Goal: Task Accomplishment & Management: Manage account settings

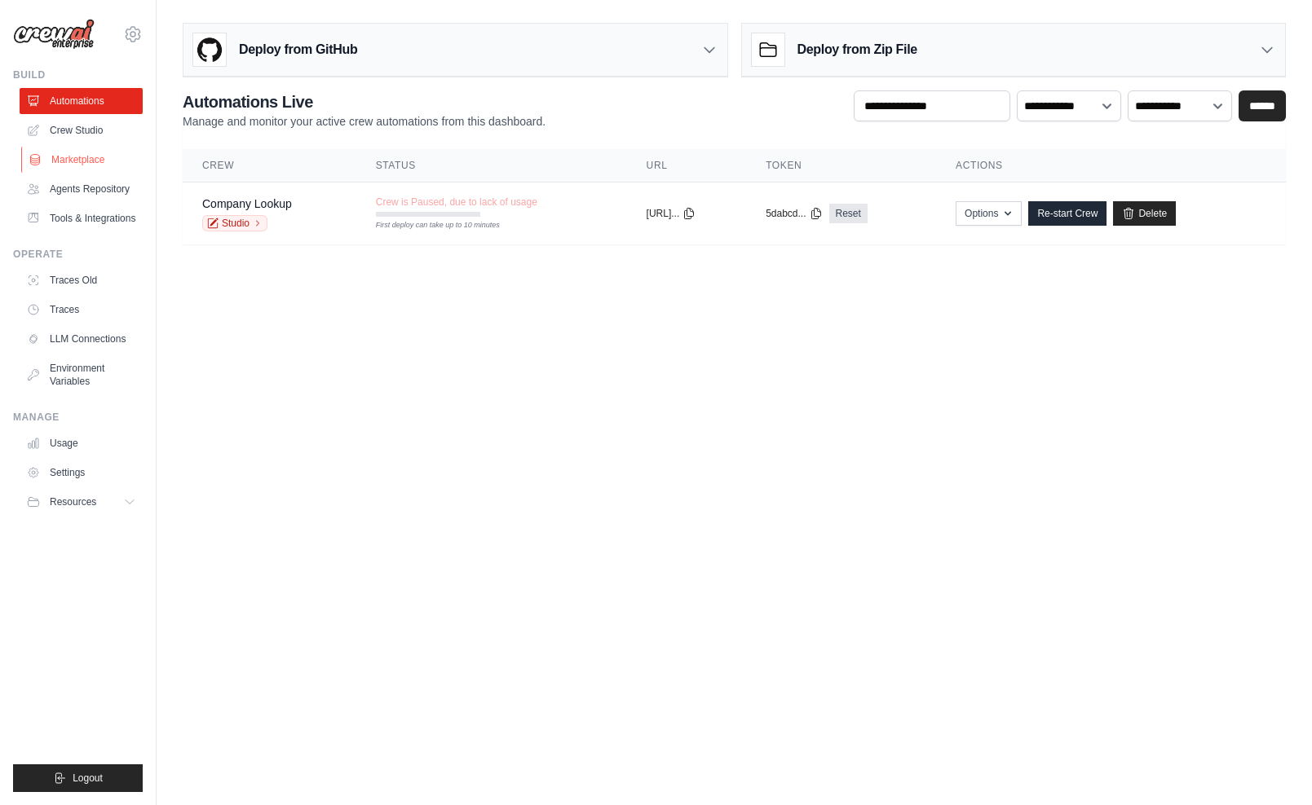
click at [88, 165] on link "Marketplace" at bounding box center [82, 160] width 123 height 26
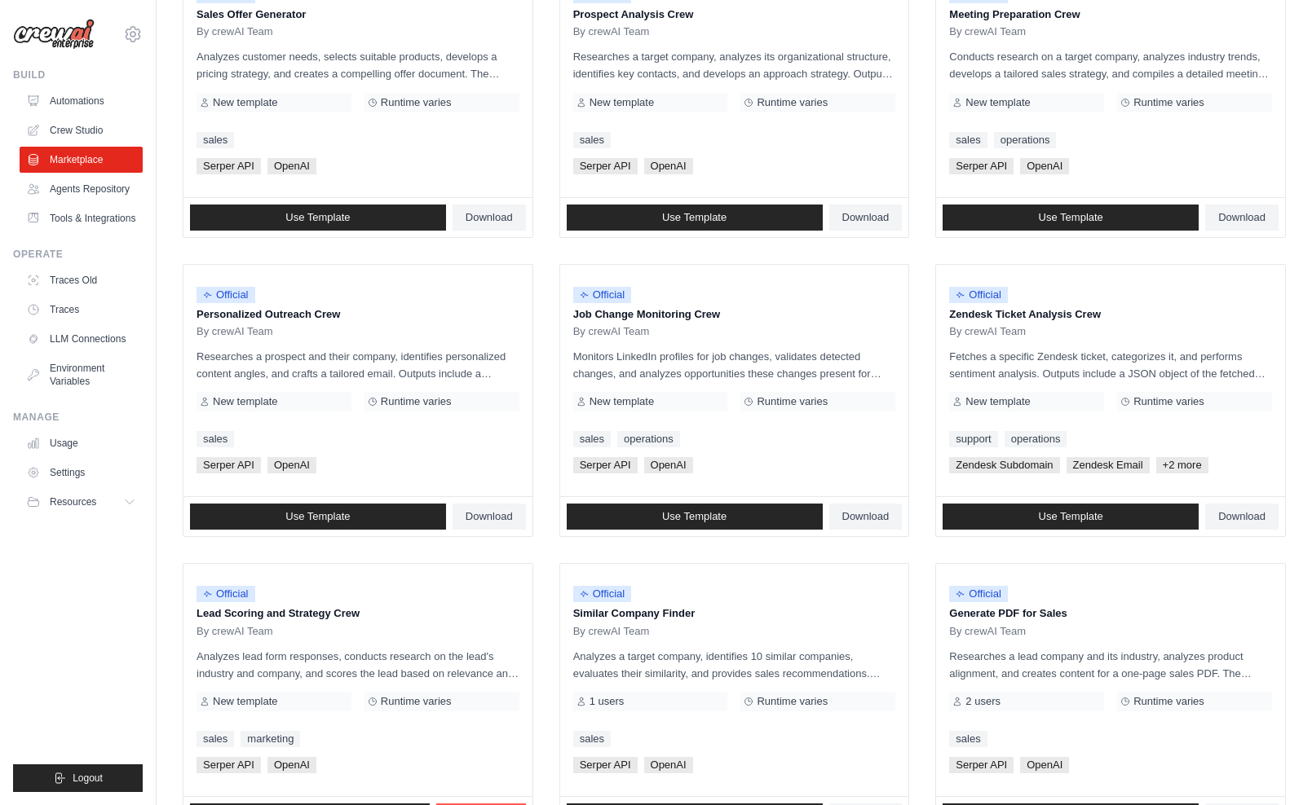
scroll to position [565, 0]
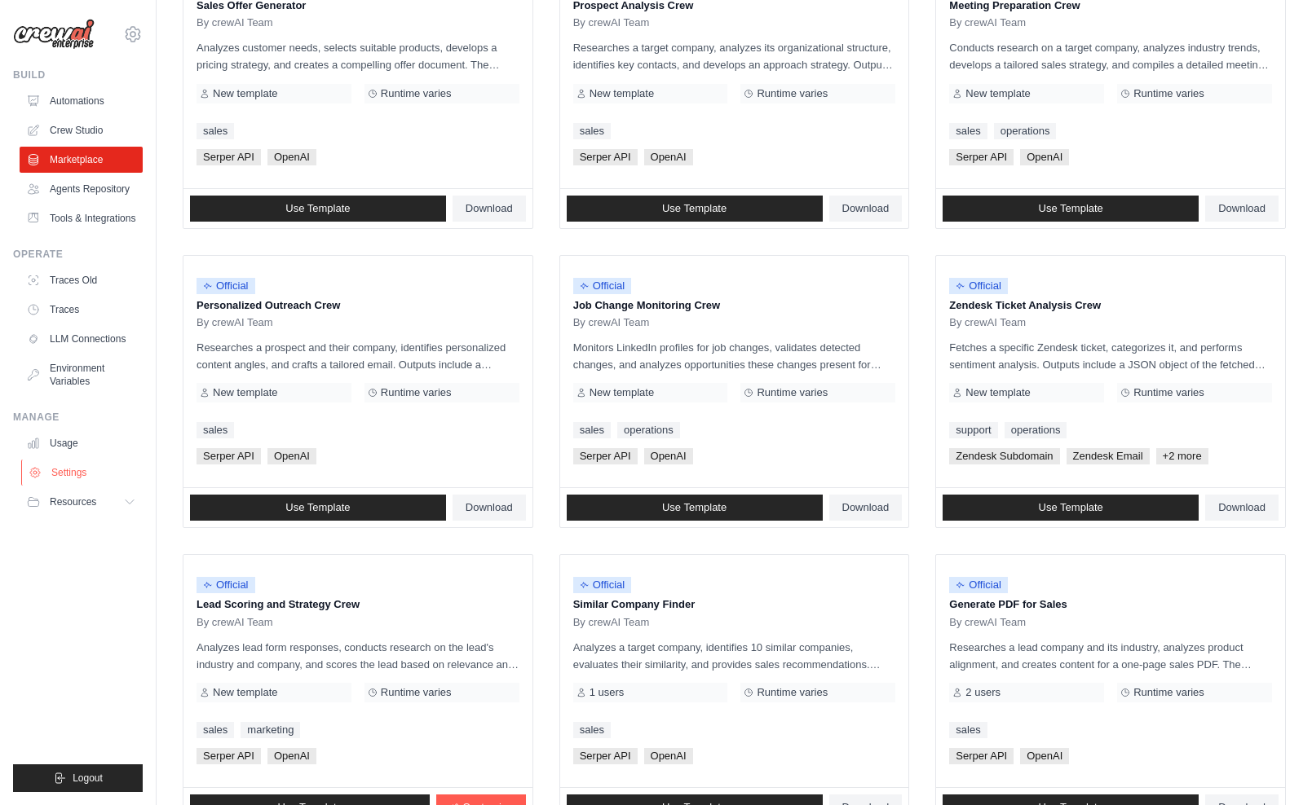
click at [82, 480] on link "Settings" at bounding box center [82, 473] width 123 height 26
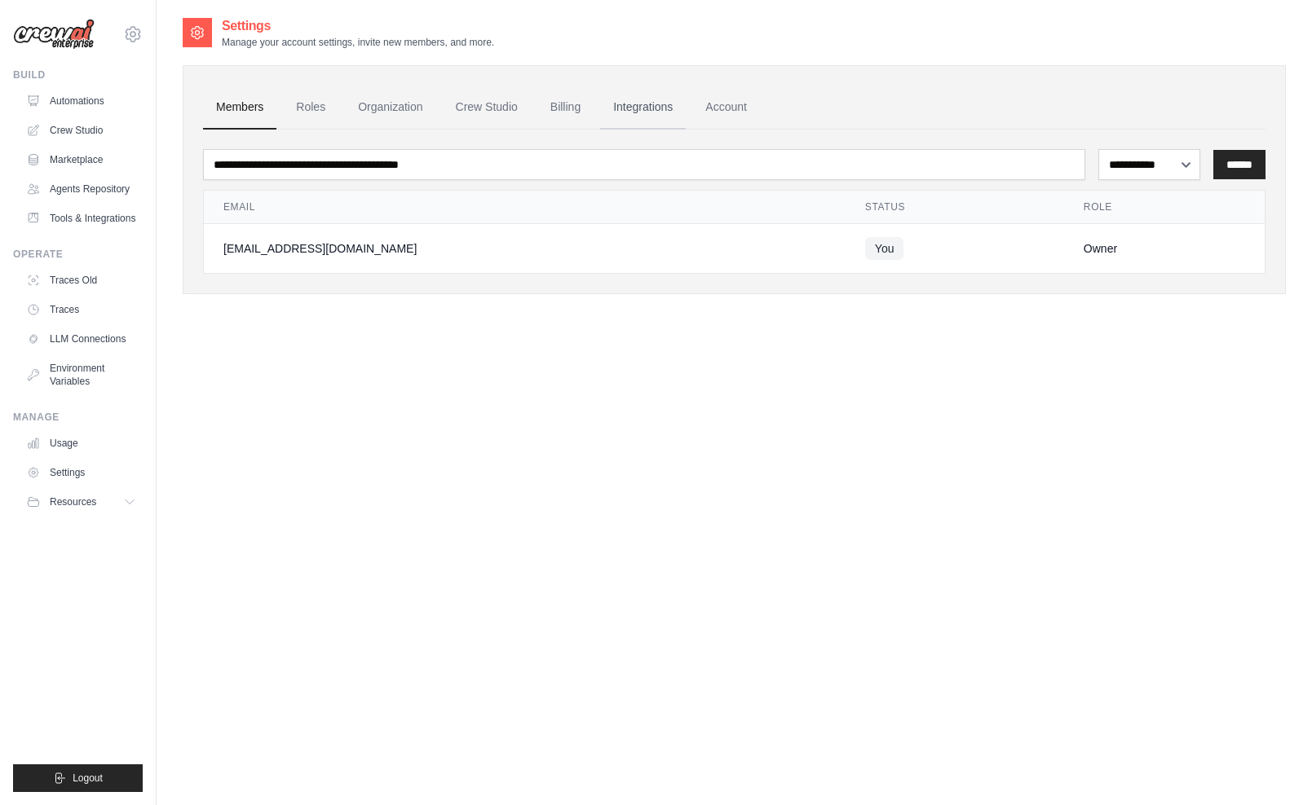
click at [650, 111] on link "Integrations" at bounding box center [643, 108] width 86 height 44
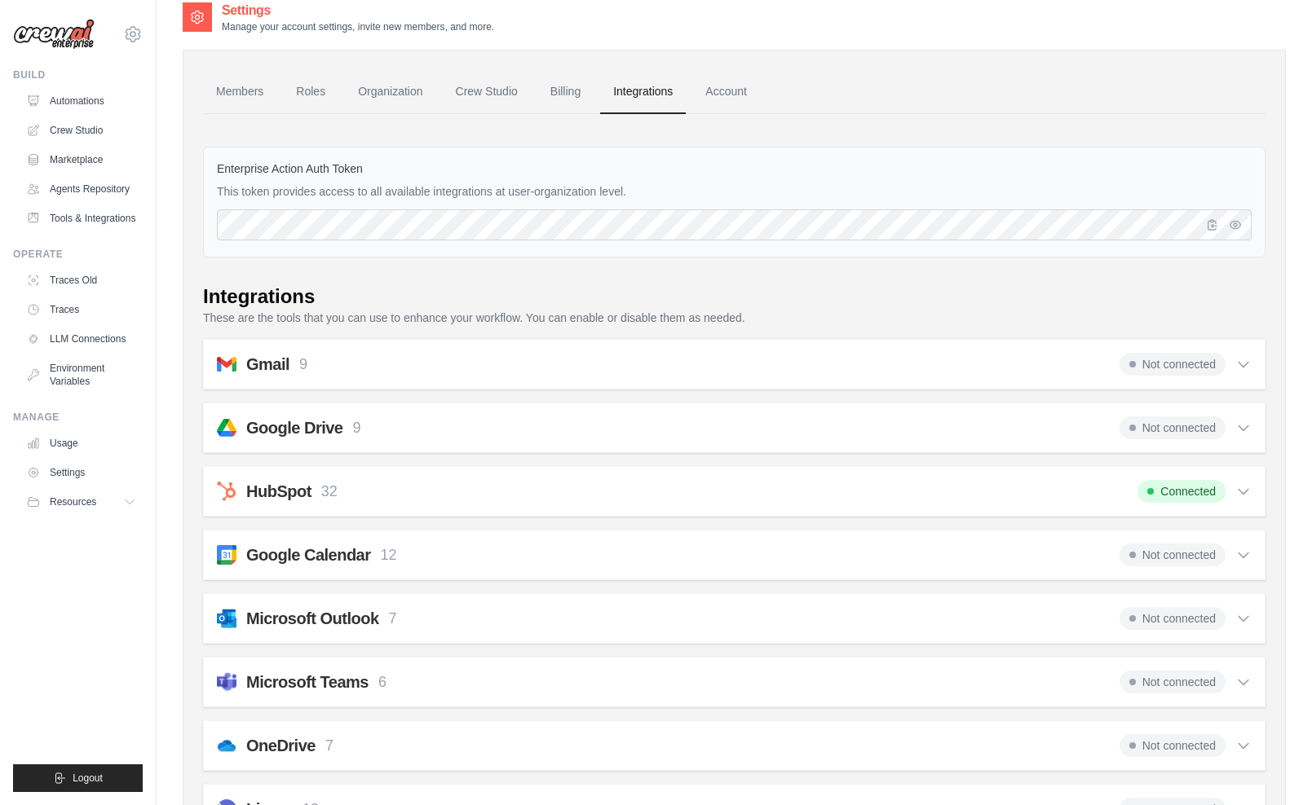
scroll to position [20, 0]
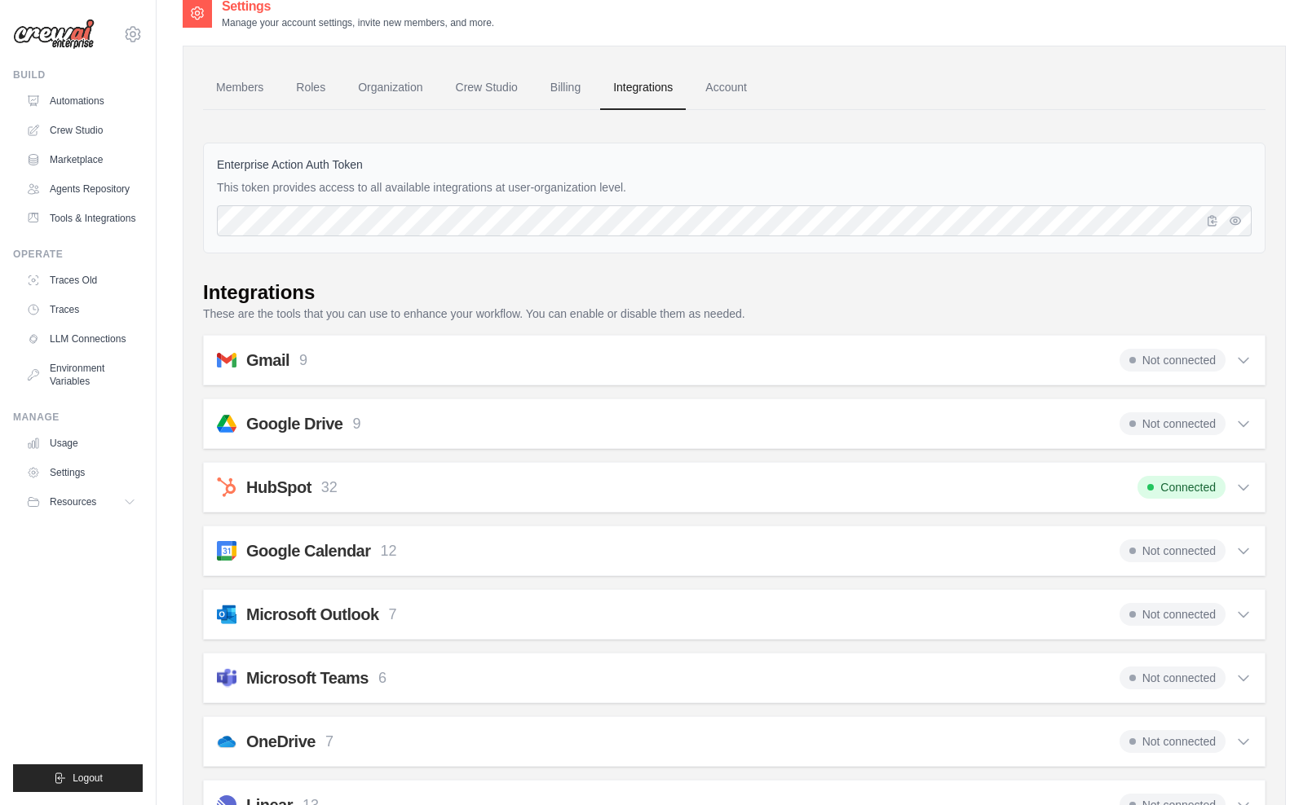
click at [712, 360] on div "Gmail 9 Not connected" at bounding box center [734, 360] width 1035 height 23
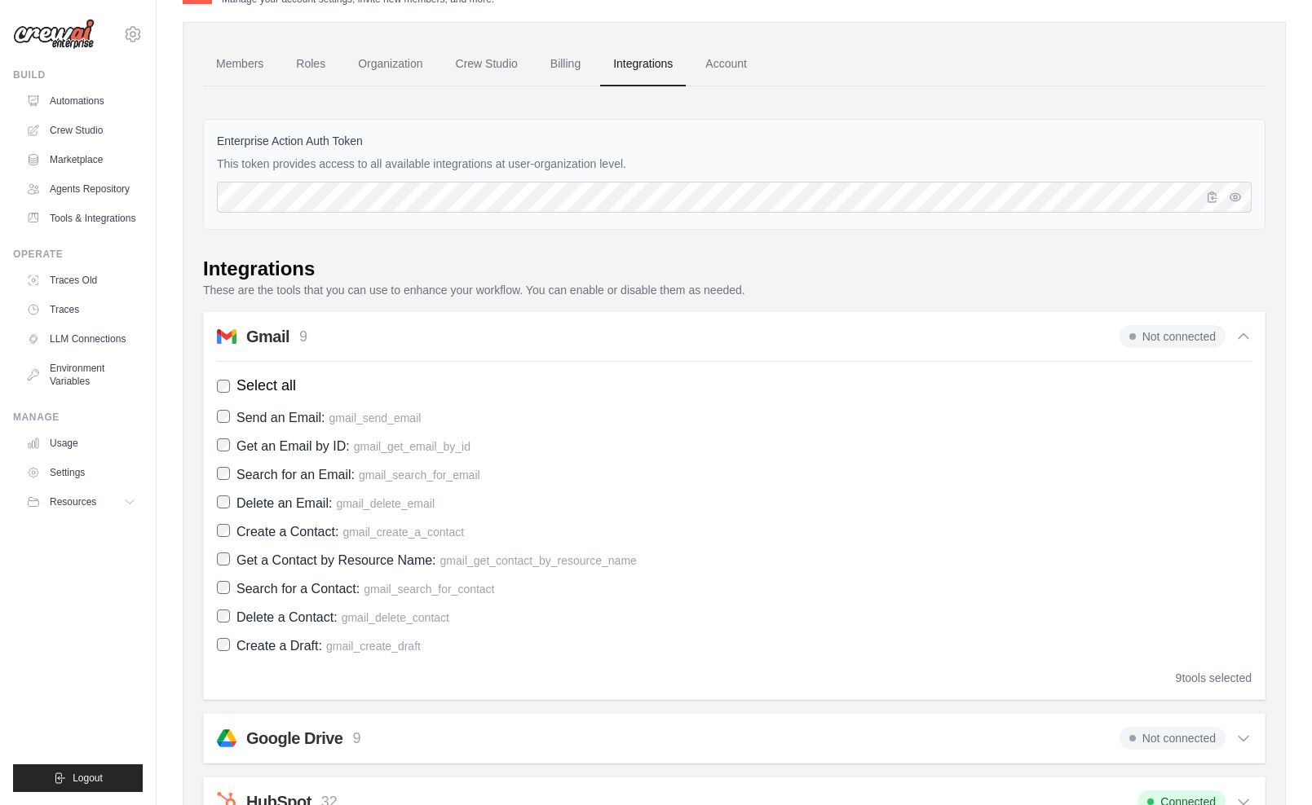
scroll to position [45, 0]
click at [1144, 331] on span "Not connected" at bounding box center [1172, 335] width 106 height 23
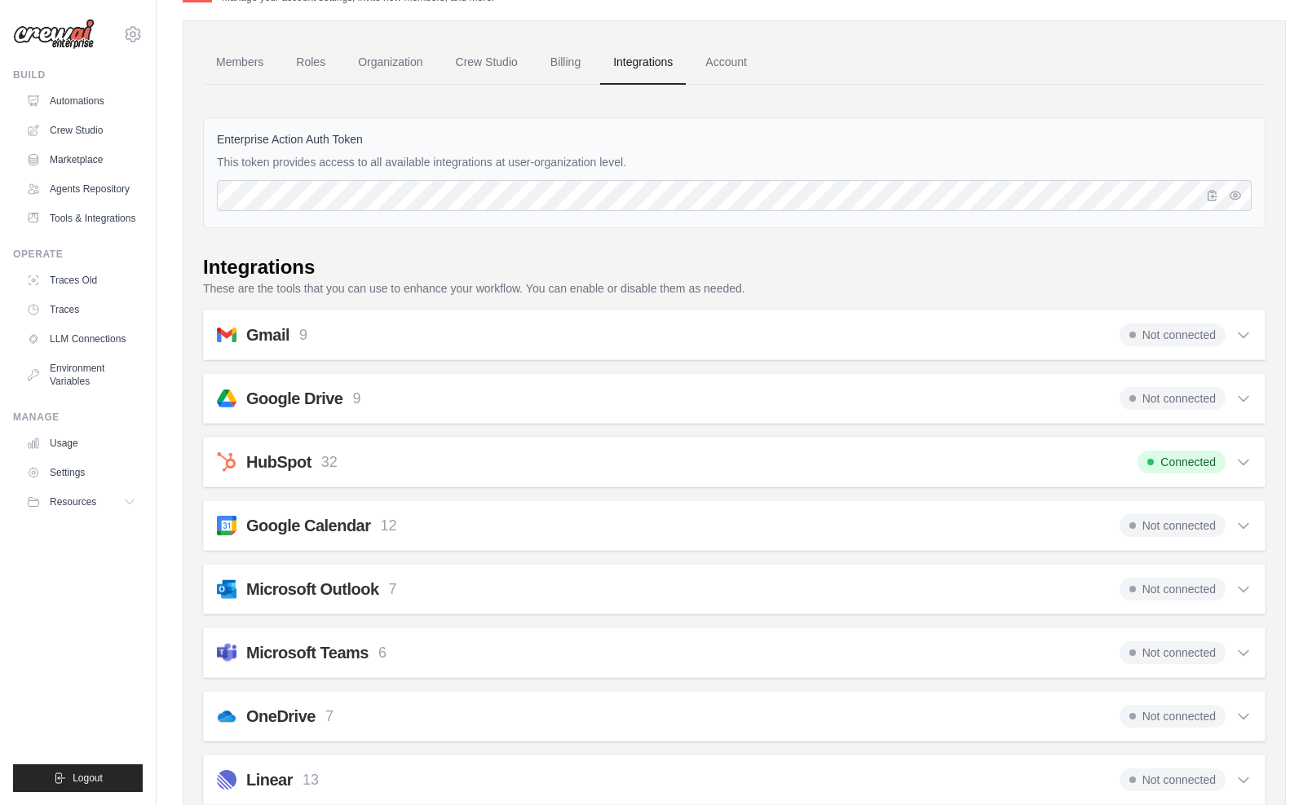
click at [1245, 339] on icon at bounding box center [1243, 335] width 16 height 16
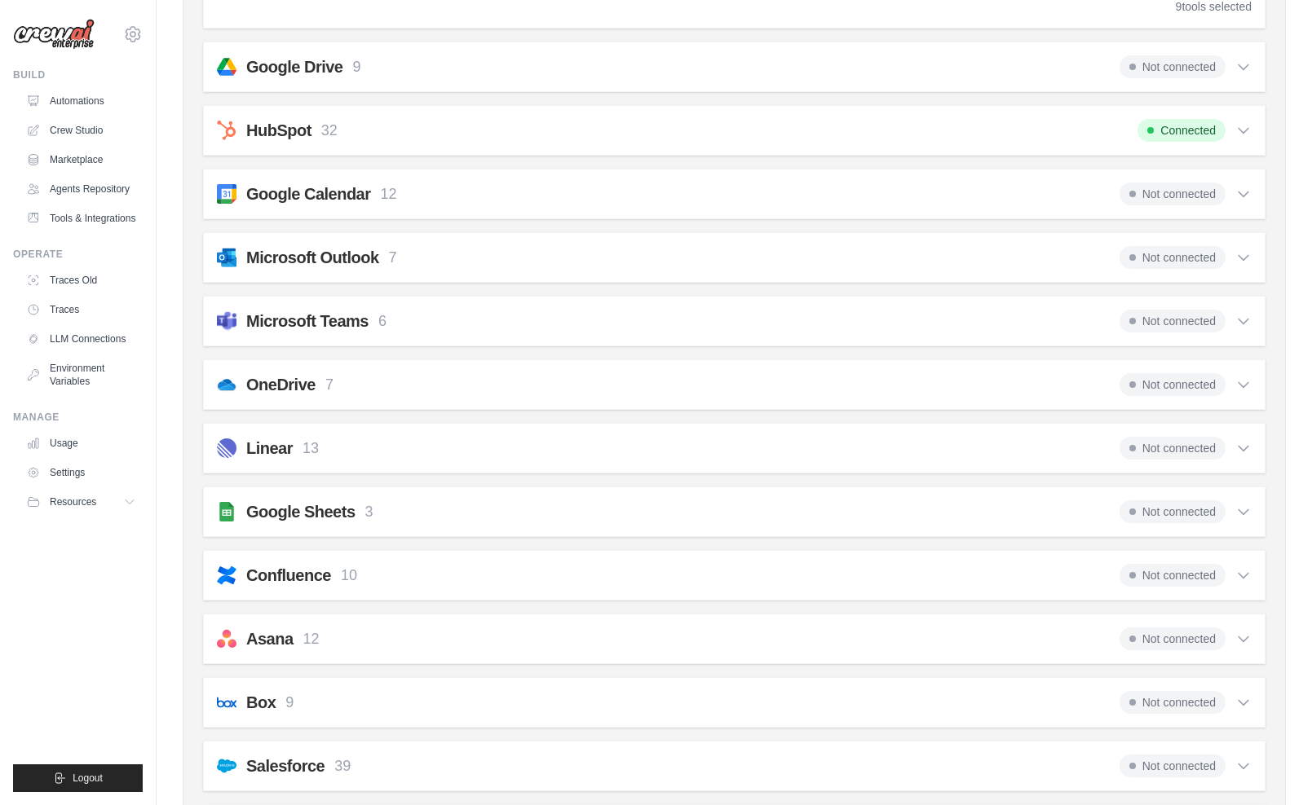
scroll to position [223, 0]
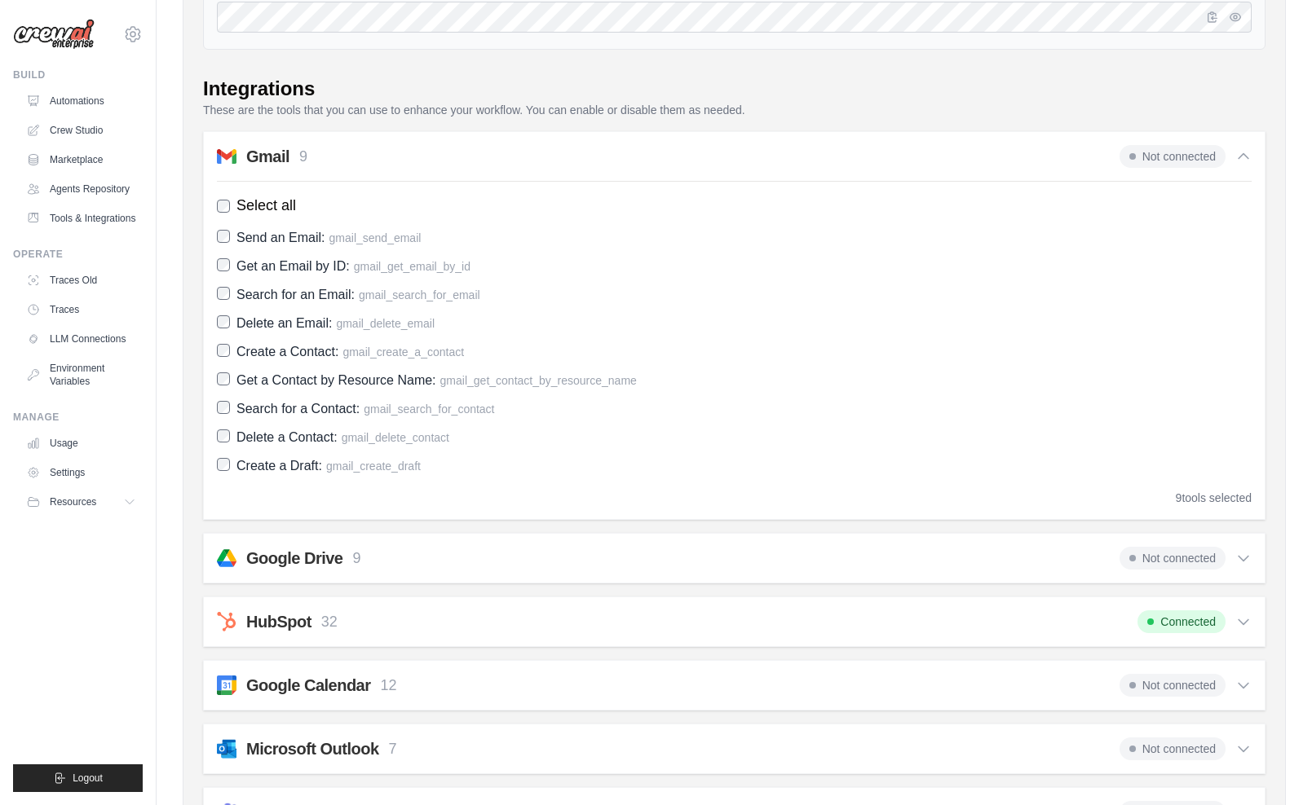
click at [1140, 555] on span "Not connected" at bounding box center [1172, 558] width 106 height 23
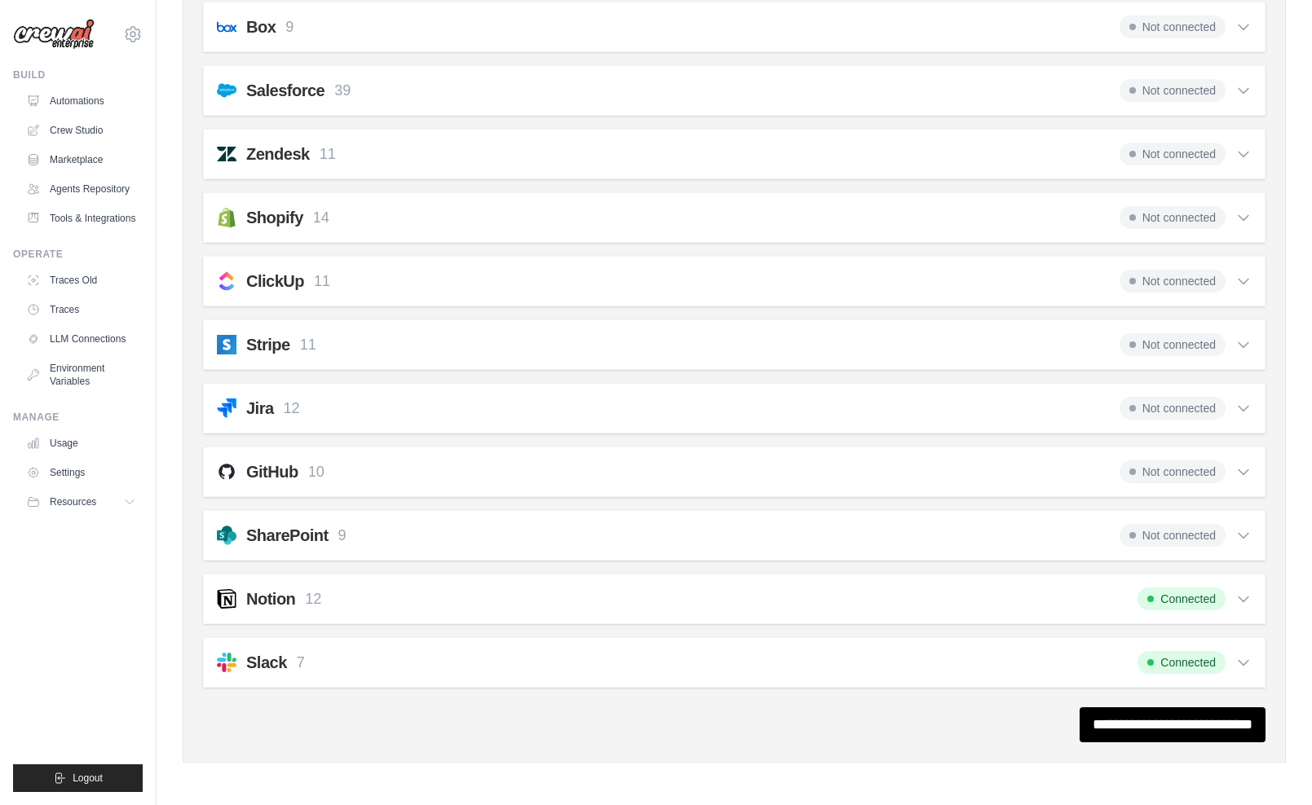
scroll to position [1729, 0]
click at [1070, 604] on div "Notion 12 Connected" at bounding box center [734, 599] width 1035 height 23
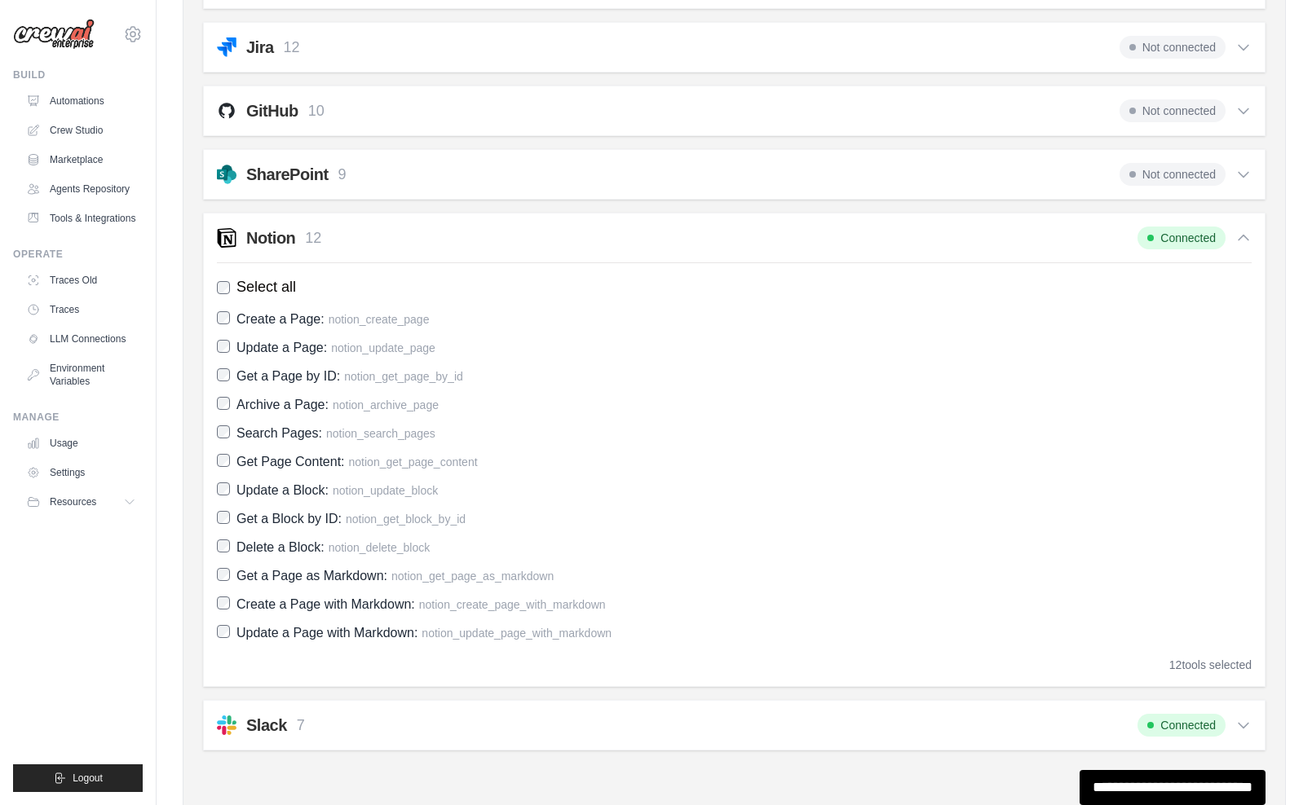
scroll to position [2090, 0]
click at [85, 231] on link "Tools & Integrations" at bounding box center [82, 218] width 123 height 26
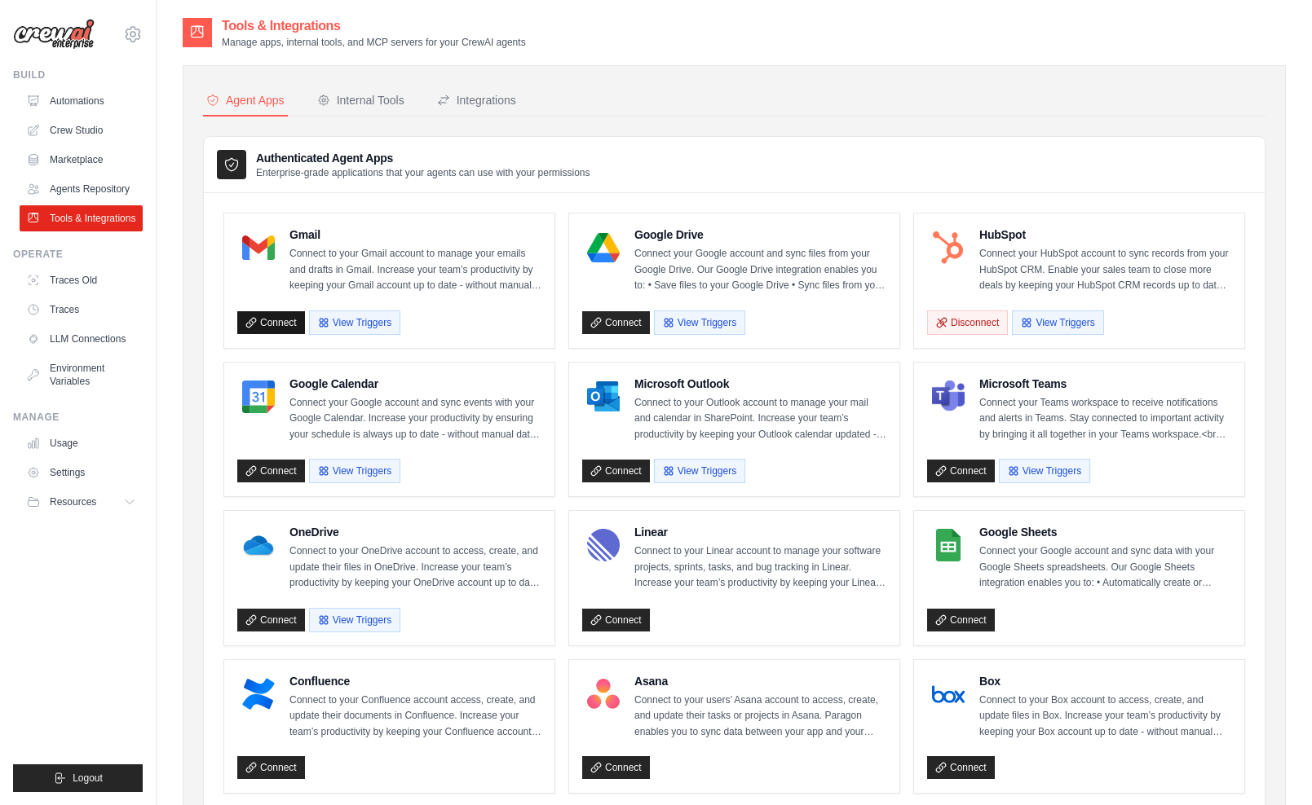
click at [280, 320] on link "Connect" at bounding box center [271, 322] width 68 height 23
